Goal: Navigation & Orientation: Find specific page/section

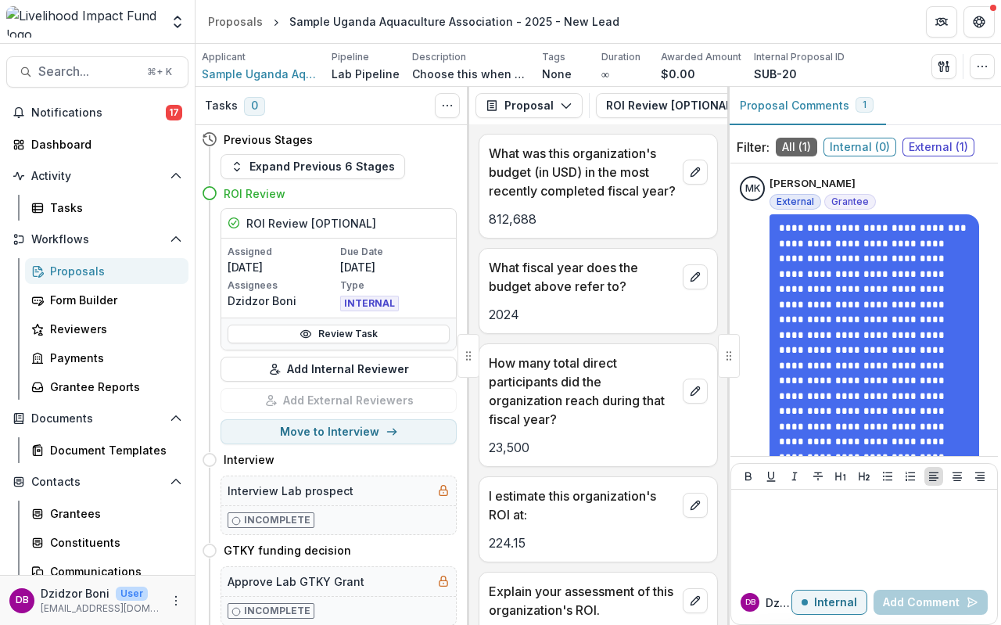
scroll to position [722, 0]
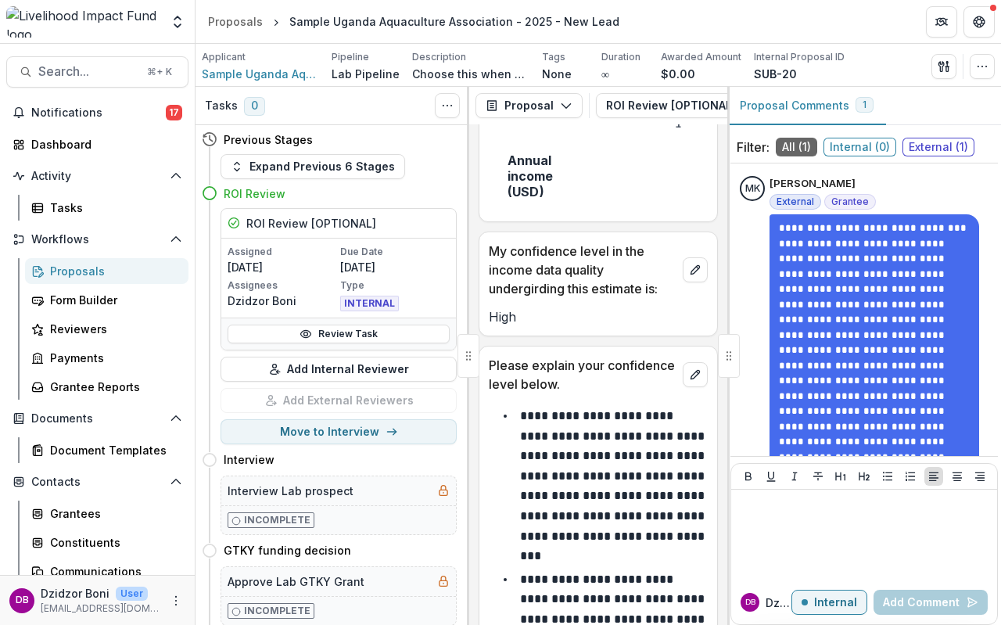
click at [70, 276] on div "Proposals" at bounding box center [113, 271] width 126 height 16
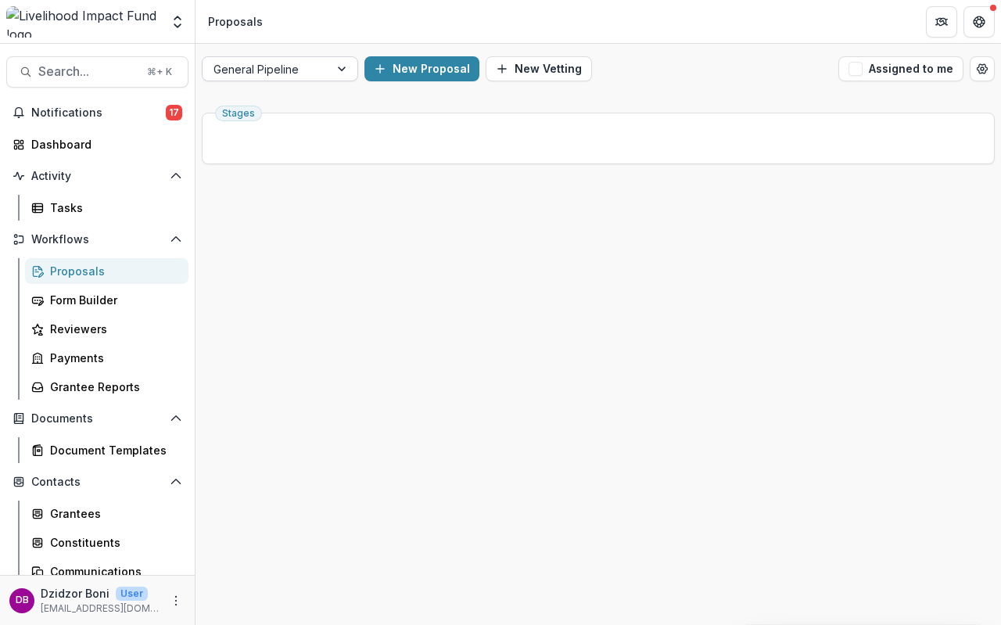
click at [343, 66] on div at bounding box center [343, 68] width 28 height 23
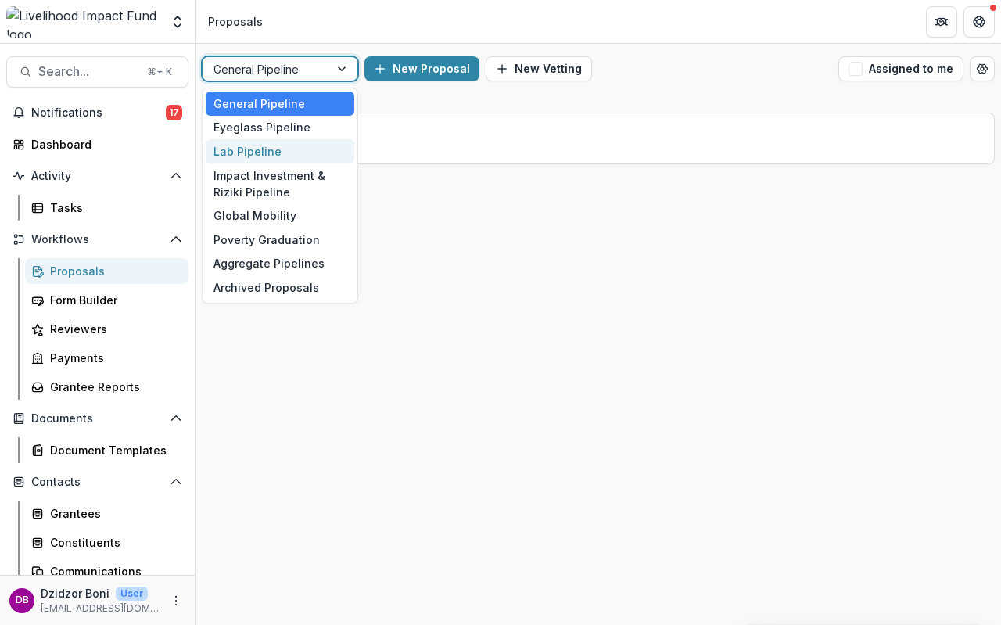
click at [255, 150] on div "Lab Pipeline" at bounding box center [280, 151] width 149 height 24
